Goal: Task Accomplishment & Management: Manage account settings

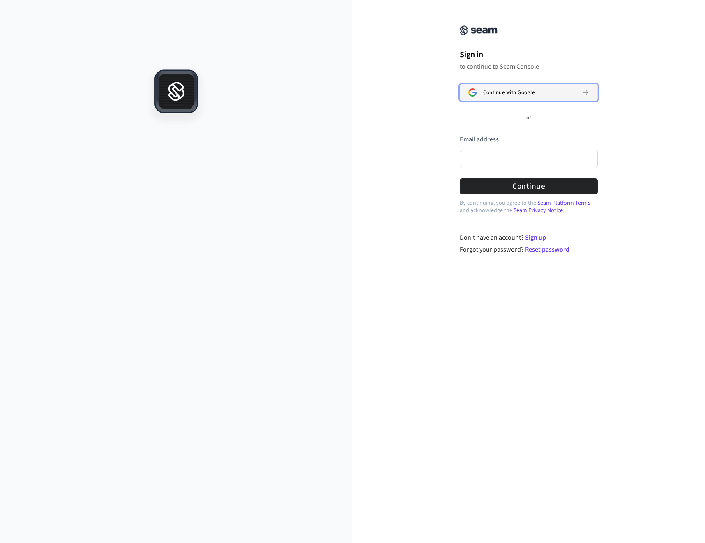
click at [519, 93] on span "Continue with Google" at bounding box center [508, 92] width 51 height 7
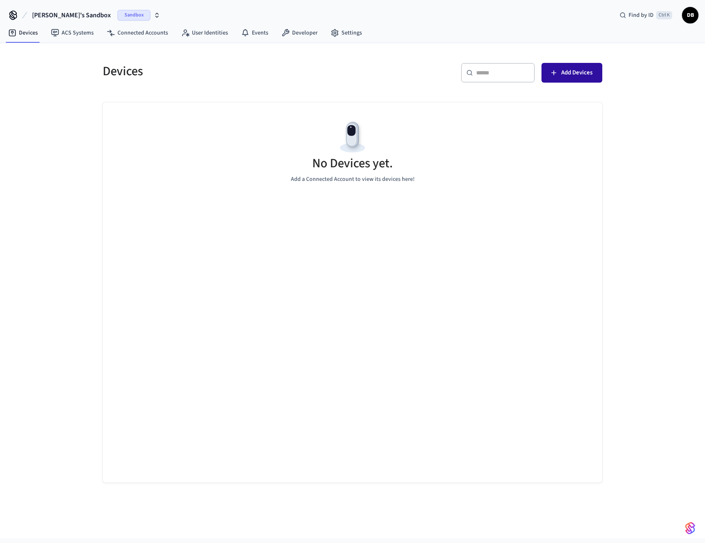
click at [577, 77] on span "Add Devices" at bounding box center [576, 72] width 31 height 11
click at [559, 77] on button "Add Devices" at bounding box center [572, 73] width 61 height 20
click at [580, 76] on span "Add Devices" at bounding box center [576, 72] width 31 height 11
click at [147, 35] on link "Connected Accounts" at bounding box center [137, 32] width 74 height 15
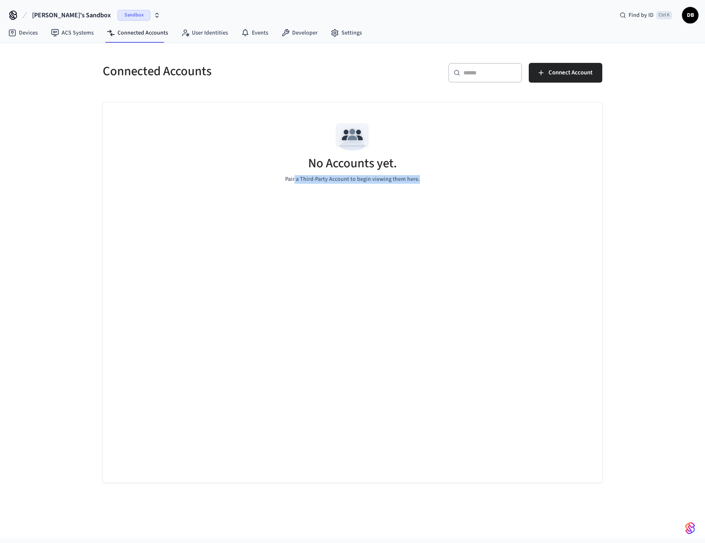
drag, startPoint x: 296, startPoint y: 165, endPoint x: 425, endPoint y: 175, distance: 130.3
click at [425, 175] on div "No Accounts yet. Pair a Third-Party Account to begin viewing them here." at bounding box center [353, 151] width 500 height 98
click at [442, 175] on div "No Accounts yet. Pair a Third-Party Account to begin viewing them here." at bounding box center [353, 151] width 500 height 98
click at [567, 71] on span "Connect Account" at bounding box center [571, 72] width 44 height 11
